Goal: Task Accomplishment & Management: Use online tool/utility

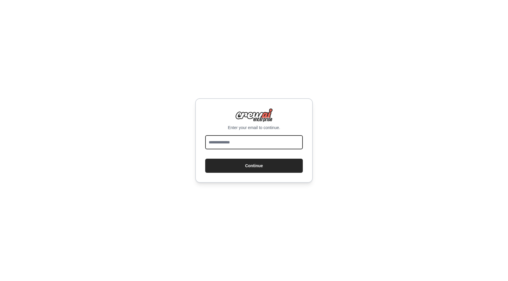
click at [272, 141] on input "email" at bounding box center [254, 142] width 98 height 14
type input "**********"
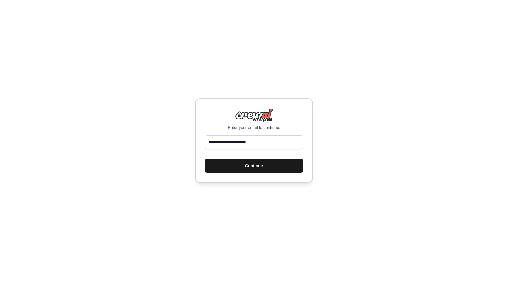
click at [258, 163] on button "Continue" at bounding box center [254, 166] width 98 height 14
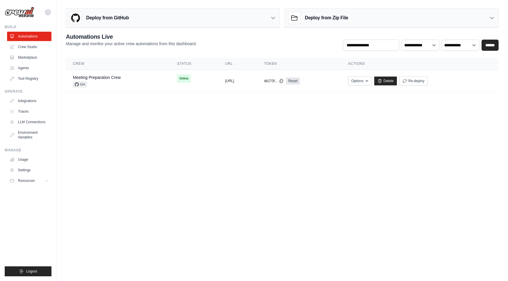
click at [50, 13] on icon at bounding box center [47, 12] width 5 height 5
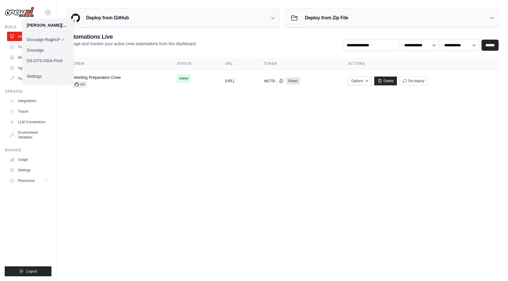
click at [52, 60] on link "DS-DTS-GDA-Prod" at bounding box center [48, 61] width 52 height 11
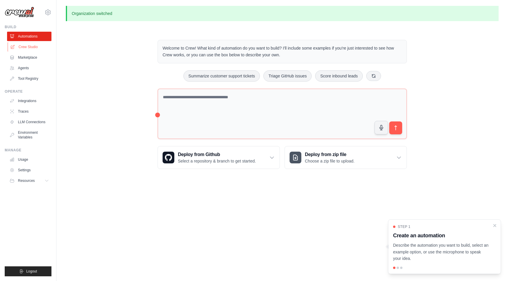
click at [32, 49] on link "Crew Studio" at bounding box center [30, 46] width 44 height 9
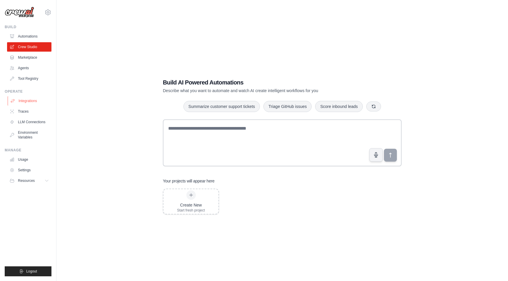
click at [36, 103] on link "Integrations" at bounding box center [30, 100] width 44 height 9
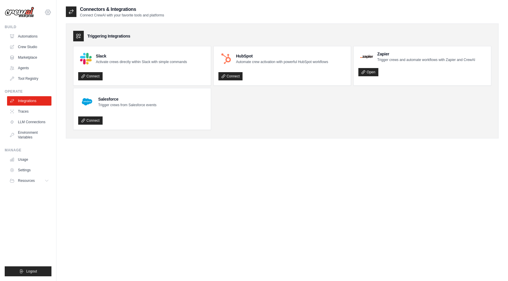
click at [48, 11] on icon at bounding box center [48, 12] width 2 height 2
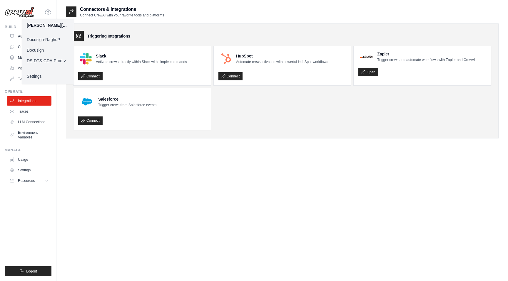
click at [49, 50] on link "Docusign" at bounding box center [48, 50] width 52 height 11
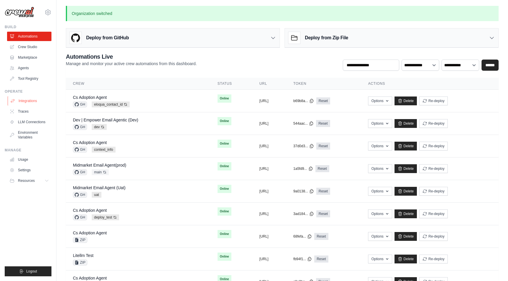
click at [33, 102] on link "Integrations" at bounding box center [30, 100] width 44 height 9
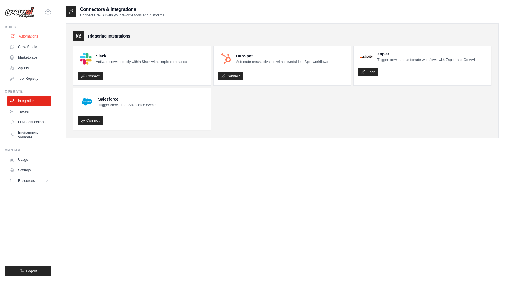
scroll to position [4, 0]
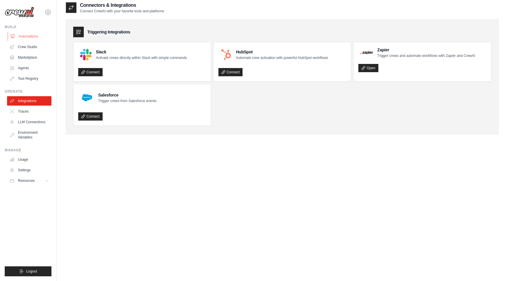
click at [34, 36] on link "Automations" at bounding box center [30, 36] width 44 height 9
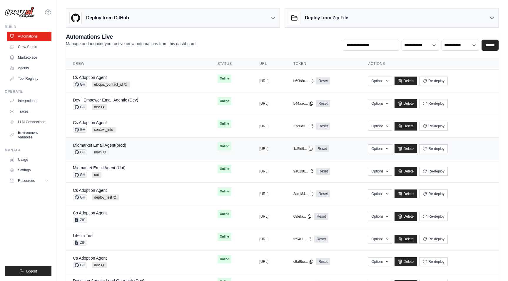
click at [138, 147] on div "Midmarket Email Agent(prod) GH main Auto-deploy enabled" at bounding box center [138, 149] width 130 height 13
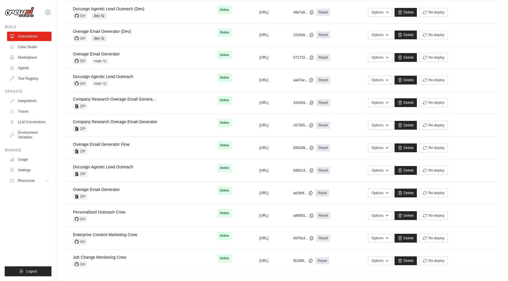
scroll to position [276, 0]
